Goal: Use online tool/utility

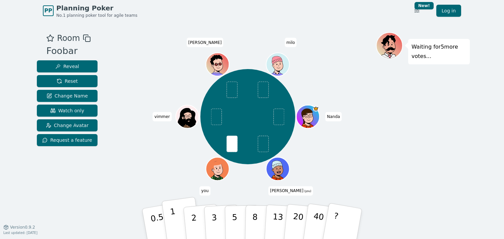
click at [173, 224] on p "1" at bounding box center [175, 225] width 10 height 37
click at [174, 222] on p "1" at bounding box center [175, 225] width 10 height 37
click at [175, 224] on p "1" at bounding box center [175, 225] width 10 height 37
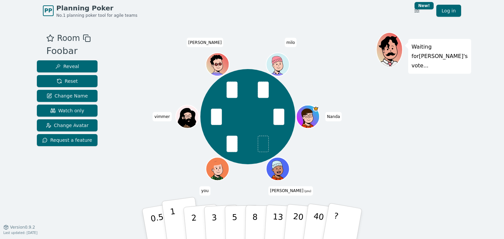
click at [179, 224] on button "1" at bounding box center [182, 224] width 40 height 54
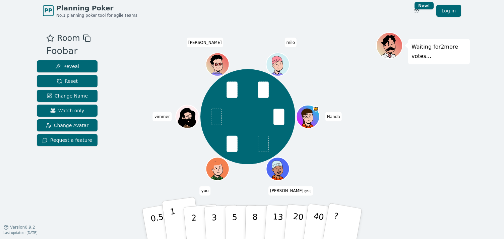
click at [175, 221] on button "1" at bounding box center [182, 224] width 40 height 54
click at [174, 225] on p "1" at bounding box center [175, 225] width 10 height 37
click at [174, 220] on p "1" at bounding box center [175, 225] width 10 height 37
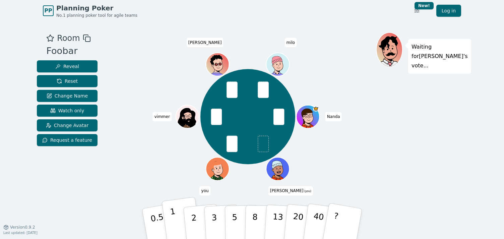
click at [175, 223] on button "1" at bounding box center [182, 224] width 40 height 54
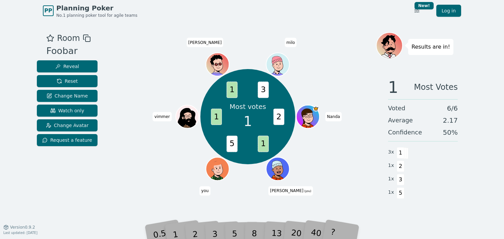
click at [192, 206] on div "Most votes 1 2 1 5 1 1 3 [PERSON_NAME] (you) you [PERSON_NAME]" at bounding box center [248, 124] width 257 height 184
click at [198, 230] on div "2" at bounding box center [202, 223] width 22 height 25
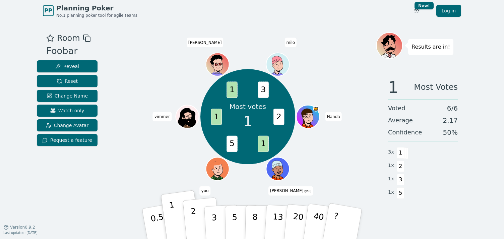
click at [197, 230] on p "2" at bounding box center [194, 225] width 9 height 37
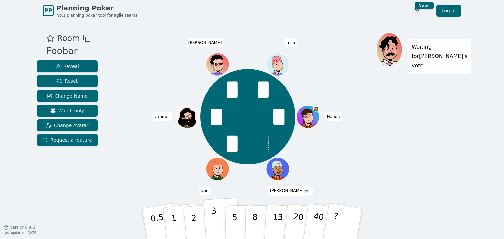
click at [215, 218] on p "3" at bounding box center [214, 224] width 7 height 37
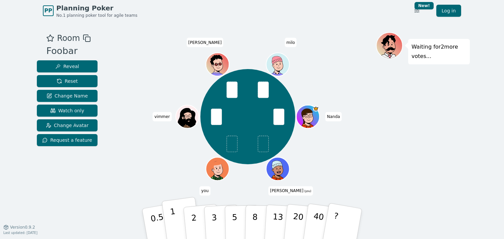
click at [181, 225] on button "1" at bounding box center [182, 224] width 40 height 54
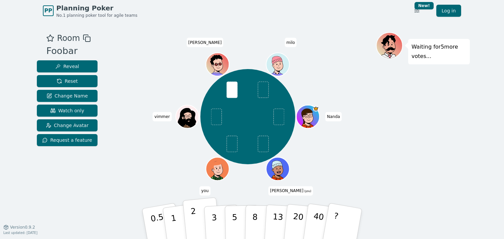
click at [195, 223] on p "2" at bounding box center [194, 225] width 9 height 37
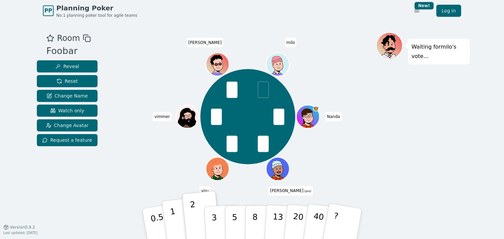
click at [177, 224] on button "1" at bounding box center [182, 224] width 40 height 54
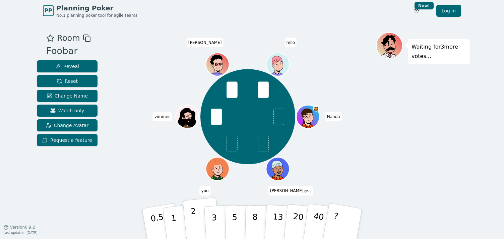
click at [193, 222] on p "2" at bounding box center [194, 225] width 9 height 37
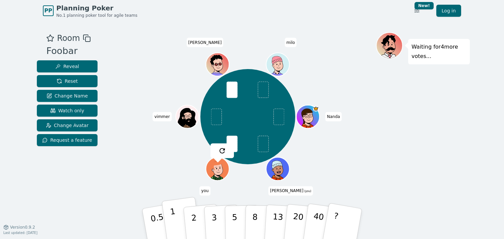
click at [175, 221] on button "1" at bounding box center [182, 224] width 40 height 54
click at [176, 226] on button "1" at bounding box center [182, 224] width 40 height 54
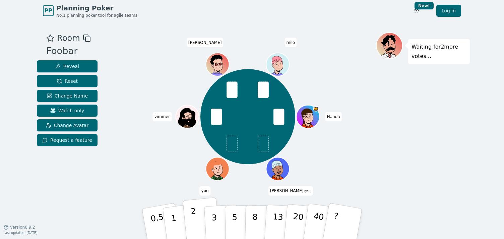
click at [192, 225] on button "2" at bounding box center [202, 224] width 38 height 53
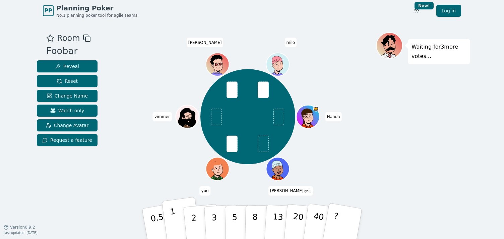
click at [176, 223] on button "1" at bounding box center [182, 224] width 40 height 54
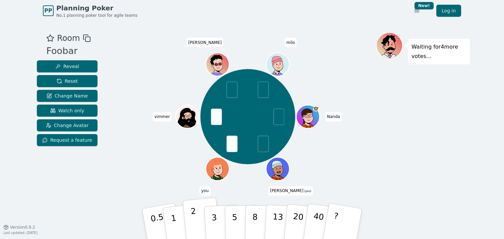
click at [192, 220] on p "2" at bounding box center [194, 225] width 9 height 37
drag, startPoint x: 171, startPoint y: 218, endPoint x: 174, endPoint y: 216, distance: 3.5
click at [171, 218] on p "1" at bounding box center [175, 225] width 10 height 37
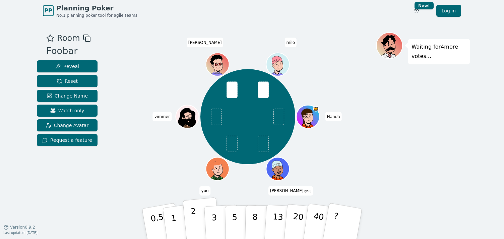
click at [198, 221] on button "2" at bounding box center [202, 224] width 38 height 53
click at [219, 225] on button "3" at bounding box center [222, 224] width 37 height 52
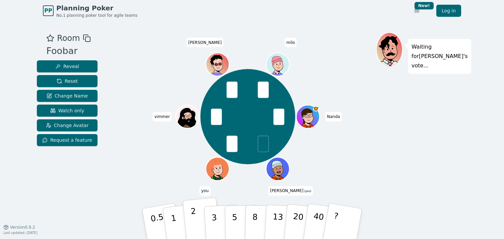
click at [195, 220] on p "2" at bounding box center [194, 225] width 9 height 37
click at [216, 222] on p "3" at bounding box center [214, 224] width 7 height 37
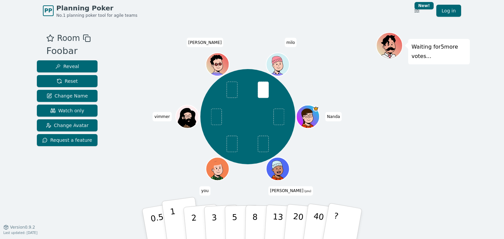
click at [179, 223] on button "1" at bounding box center [182, 224] width 40 height 54
